Goal: Navigation & Orientation: Find specific page/section

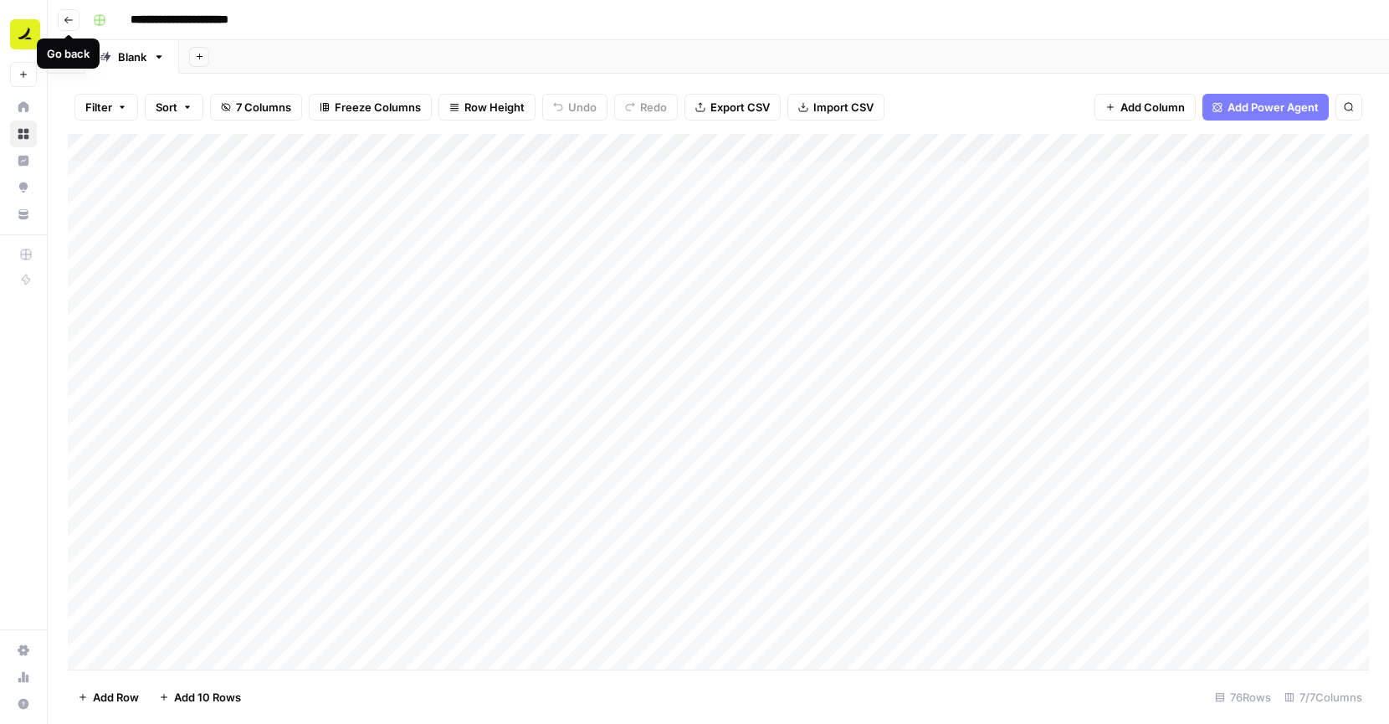
click at [70, 19] on icon "button" at bounding box center [68, 20] width 8 height 7
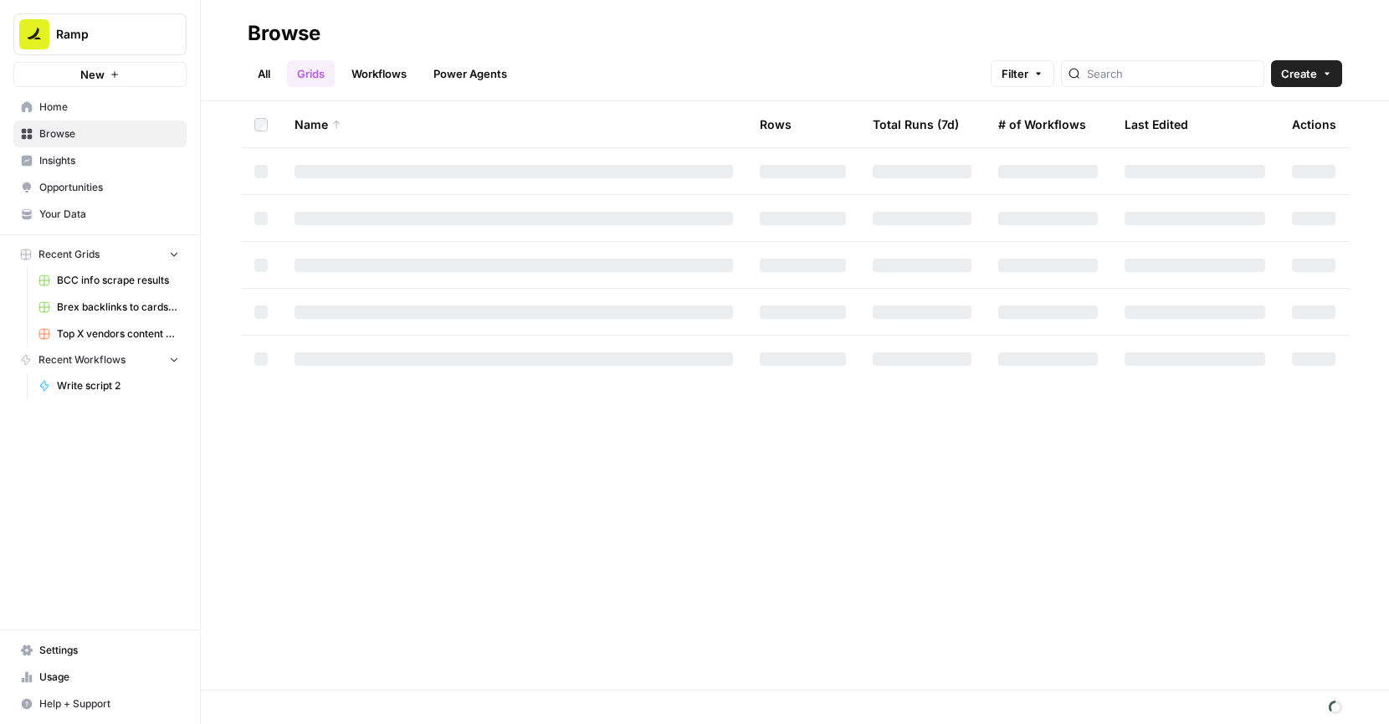
click at [75, 106] on span "Home" at bounding box center [109, 107] width 140 height 15
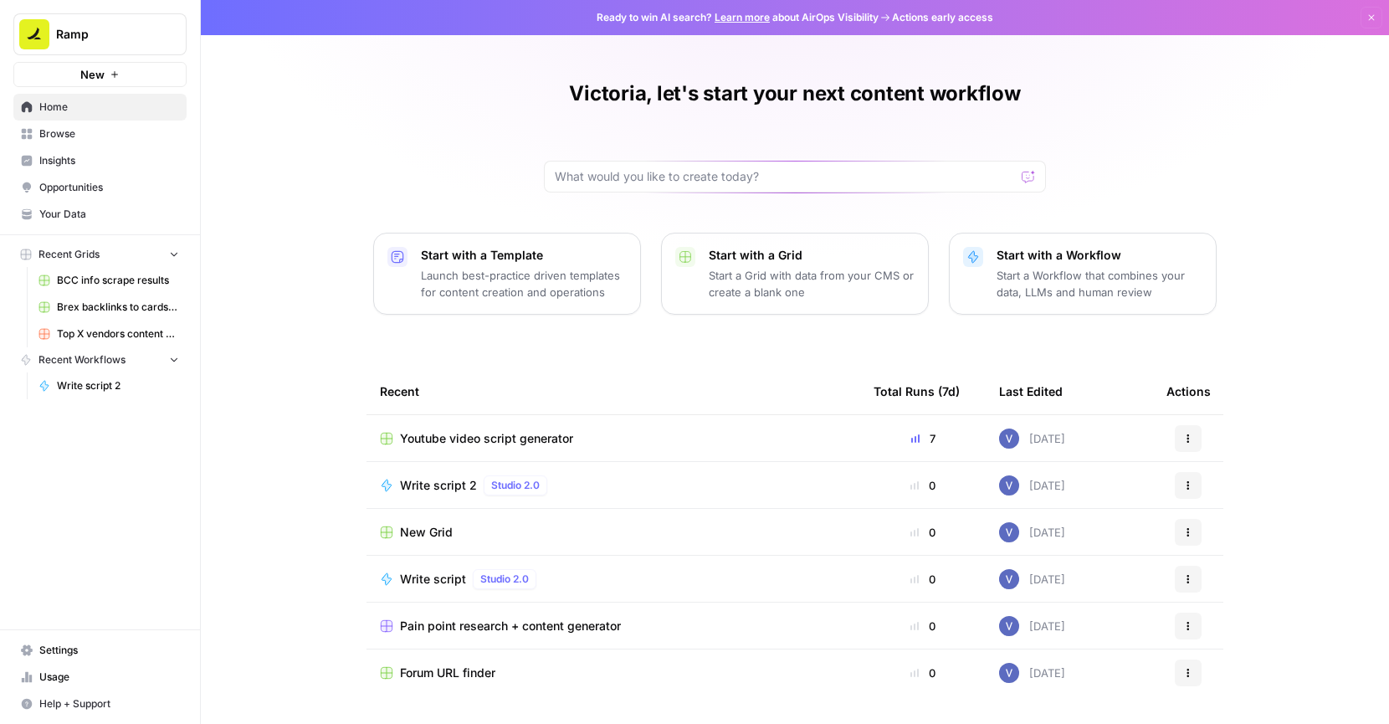
click at [96, 141] on link "Browse" at bounding box center [99, 134] width 173 height 27
